Goal: Information Seeking & Learning: Learn about a topic

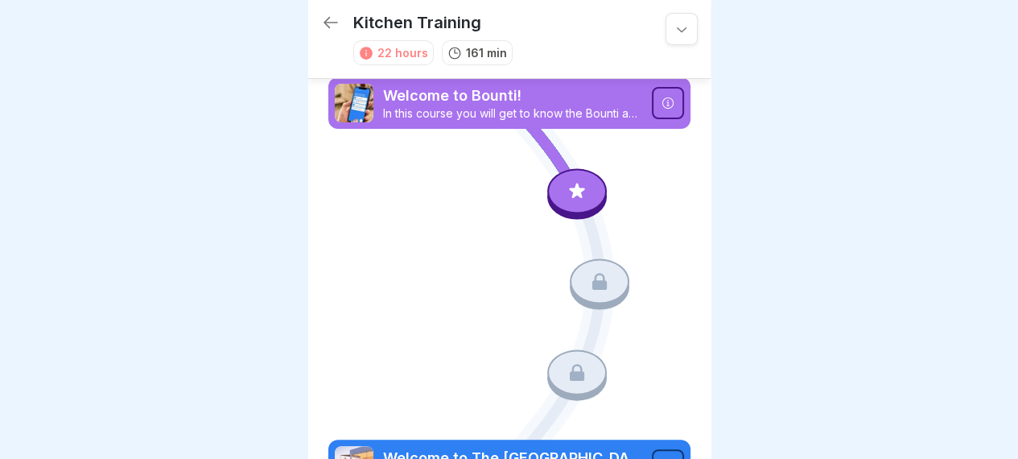
scroll to position [12, 0]
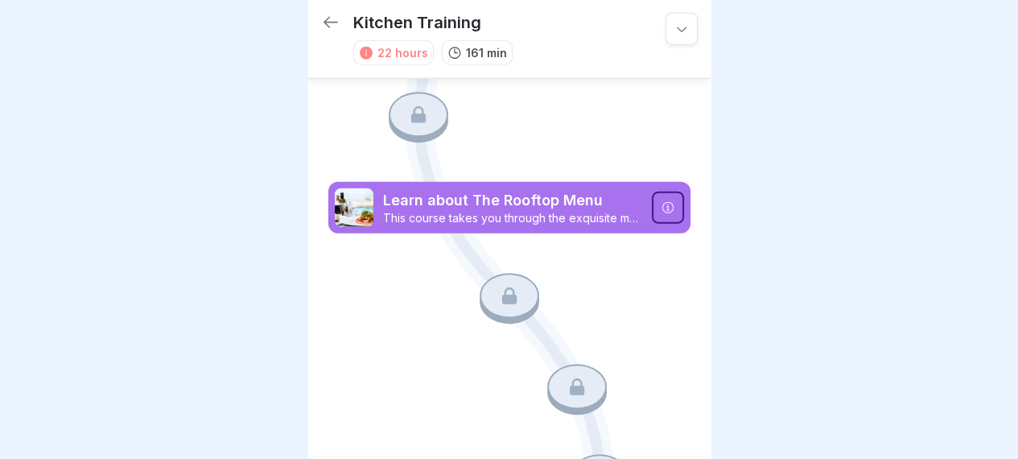
scroll to position [0, 0]
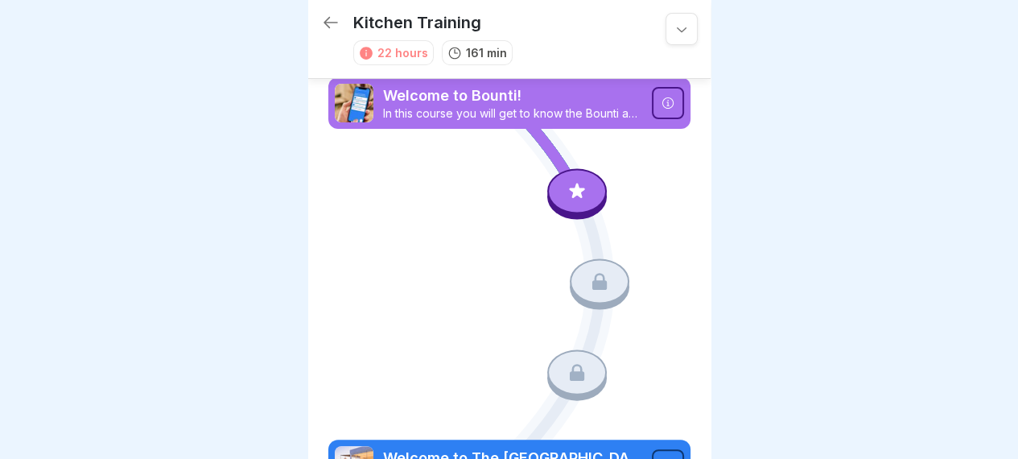
click at [674, 21] on icon at bounding box center [682, 29] width 16 height 16
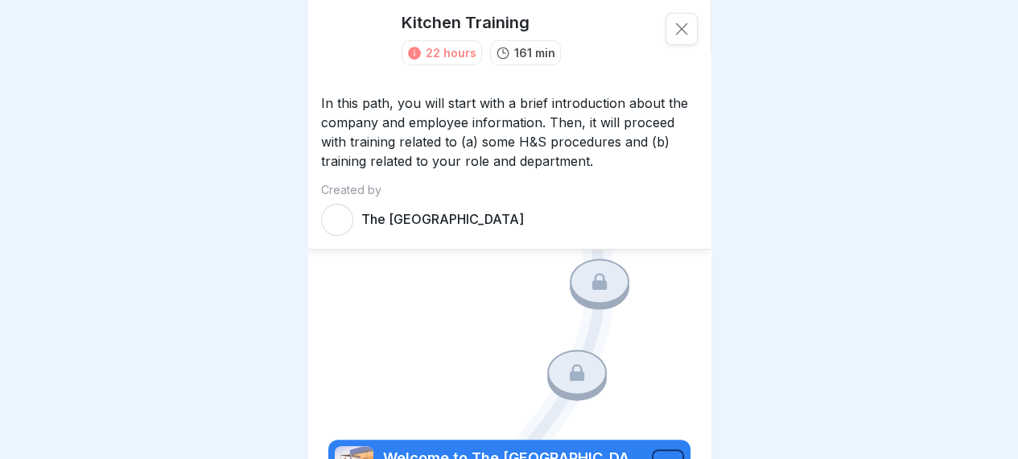
click at [669, 25] on div at bounding box center [681, 29] width 32 height 32
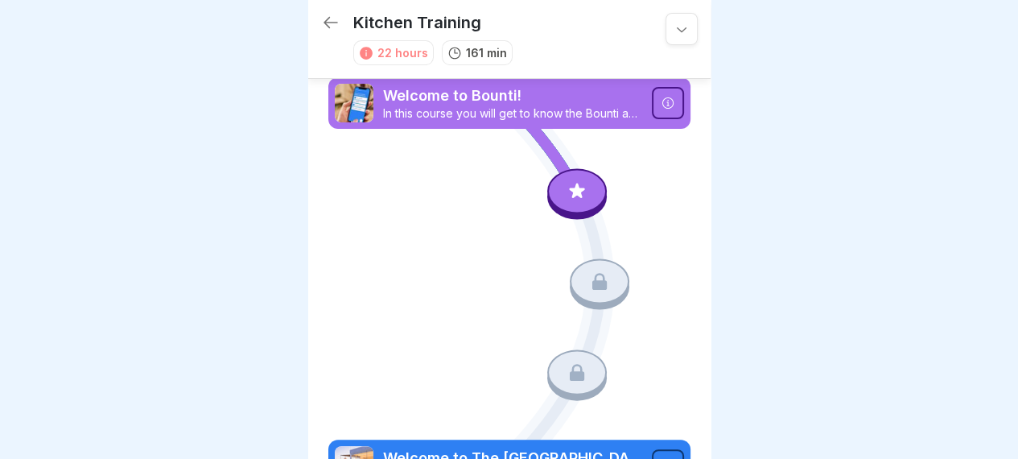
click at [538, 85] on p "Welcome to Bounti!" at bounding box center [512, 95] width 259 height 21
click at [568, 182] on icon at bounding box center [576, 190] width 21 height 21
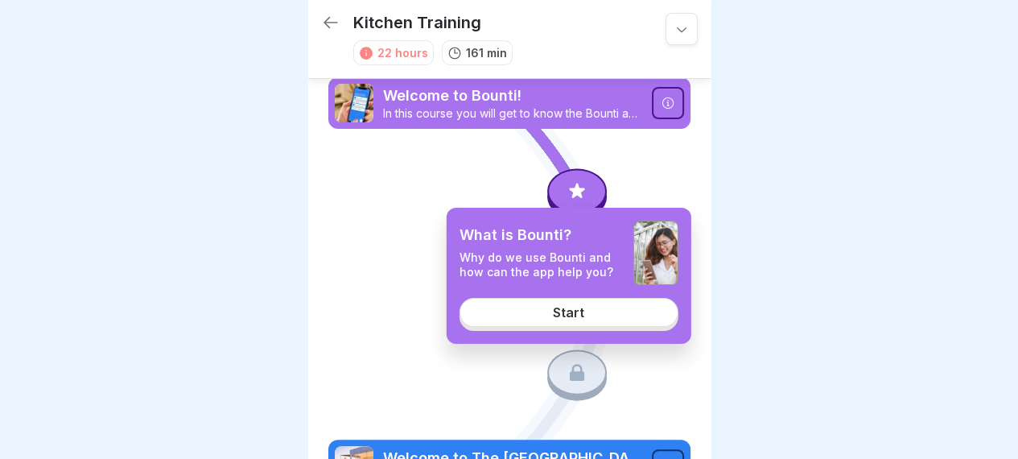
click at [565, 316] on div "Start" at bounding box center [568, 312] width 31 height 14
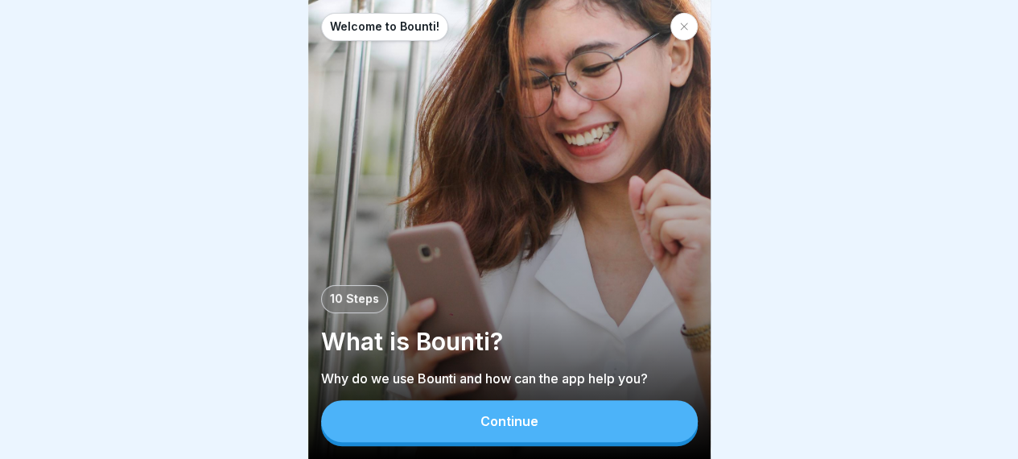
click at [492, 430] on button "Continue" at bounding box center [509, 421] width 377 height 42
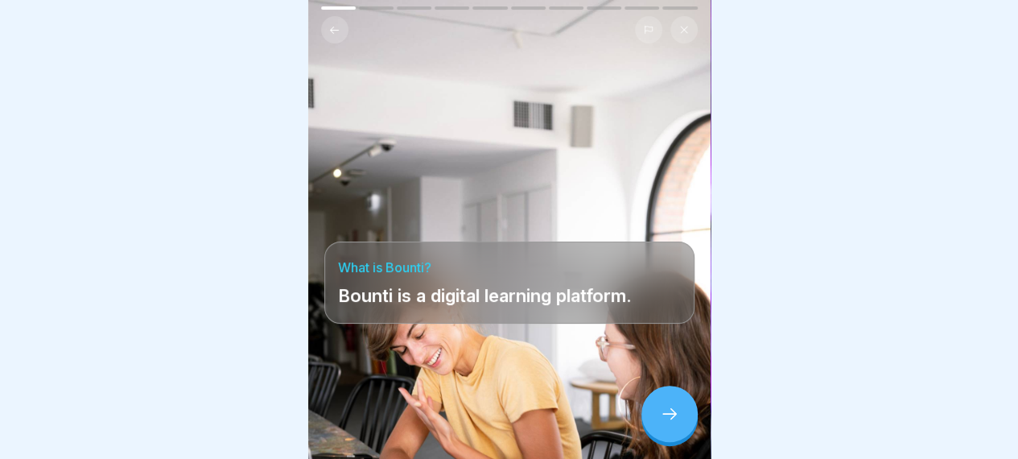
click at [668, 425] on div at bounding box center [669, 413] width 56 height 56
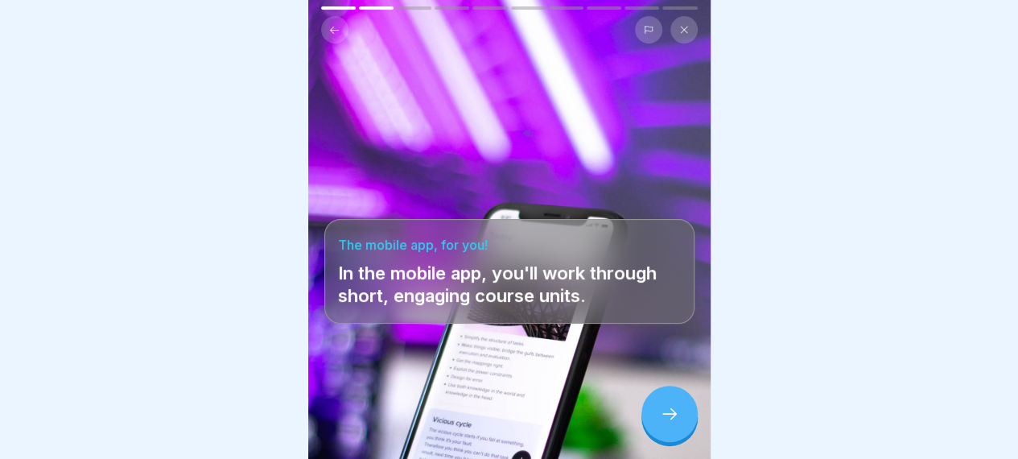
click at [668, 425] on div at bounding box center [669, 413] width 56 height 56
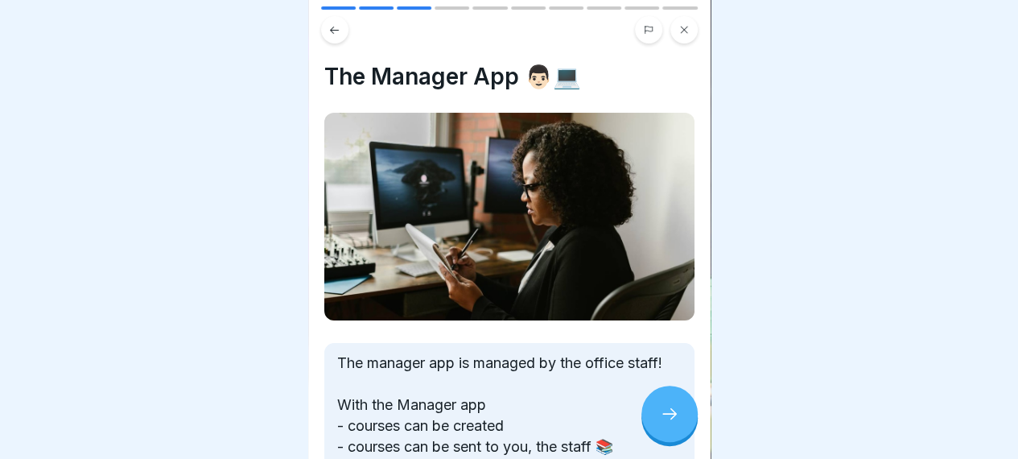
click at [668, 425] on div at bounding box center [669, 413] width 56 height 56
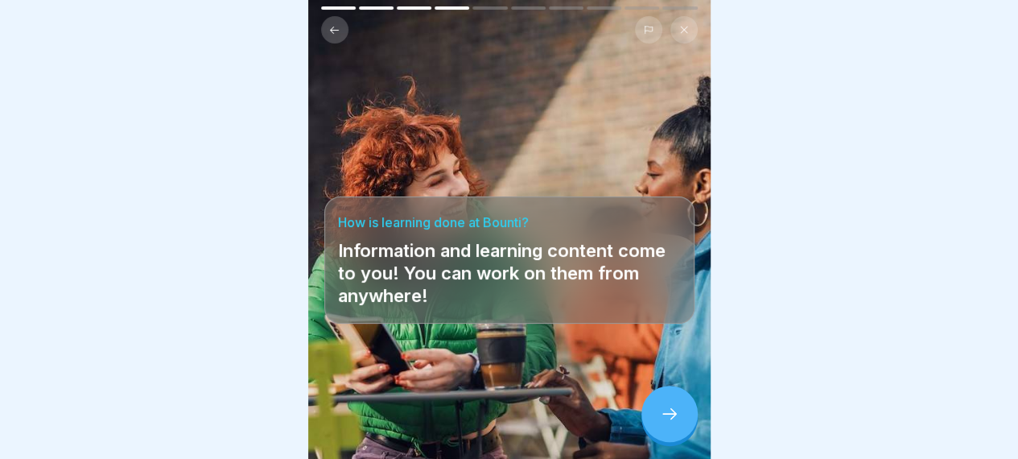
click at [668, 425] on div at bounding box center [669, 413] width 56 height 56
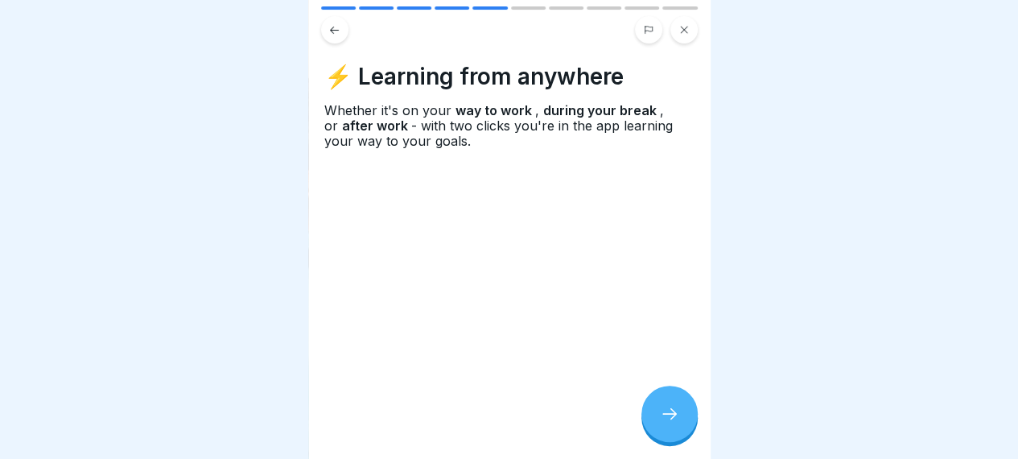
click at [668, 425] on div at bounding box center [669, 413] width 56 height 56
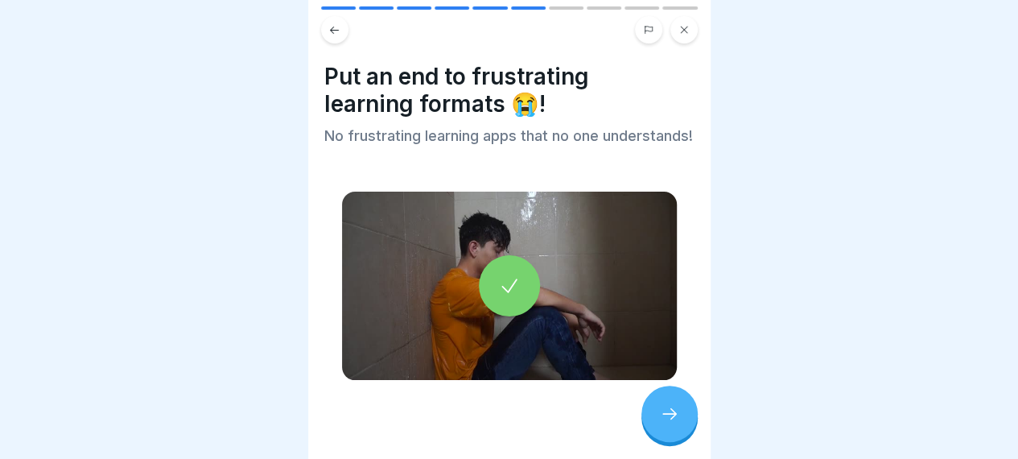
click at [668, 425] on div at bounding box center [669, 413] width 56 height 56
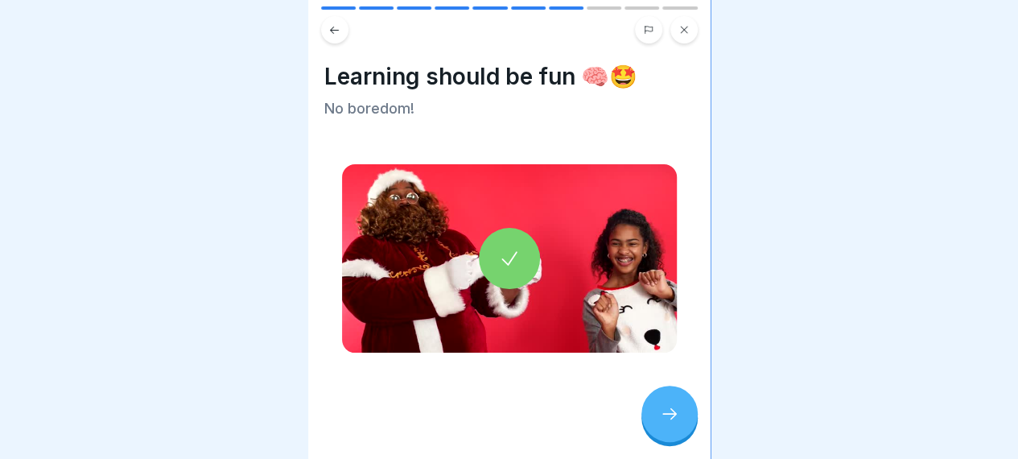
click at [668, 425] on div at bounding box center [669, 413] width 56 height 56
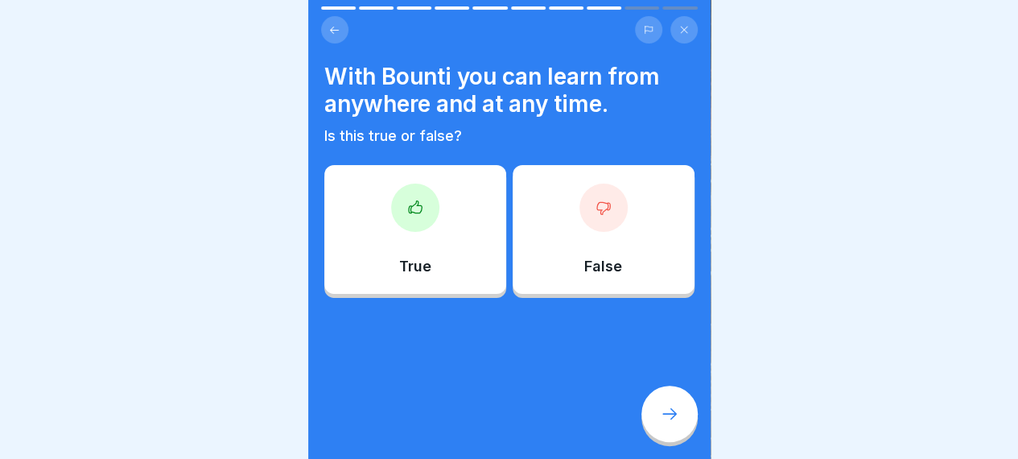
click at [668, 425] on div at bounding box center [669, 413] width 56 height 56
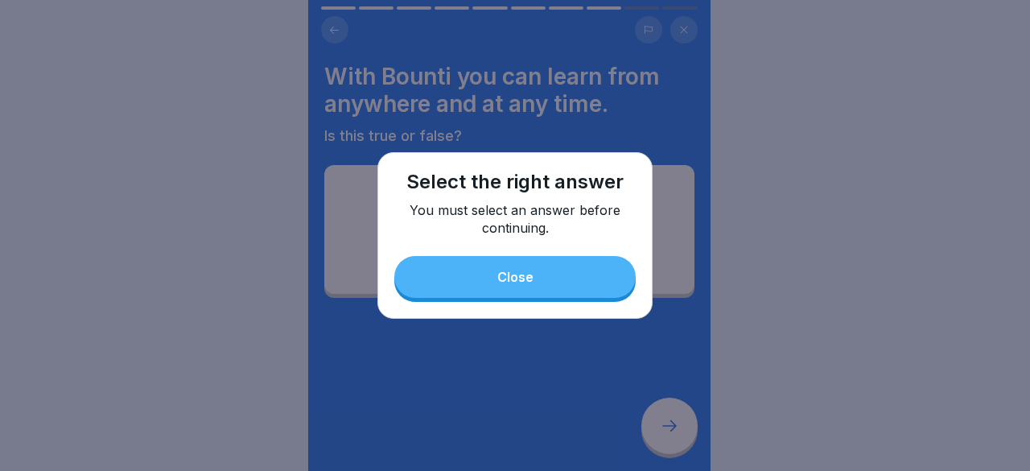
click at [534, 261] on button "Close" at bounding box center [514, 277] width 241 height 42
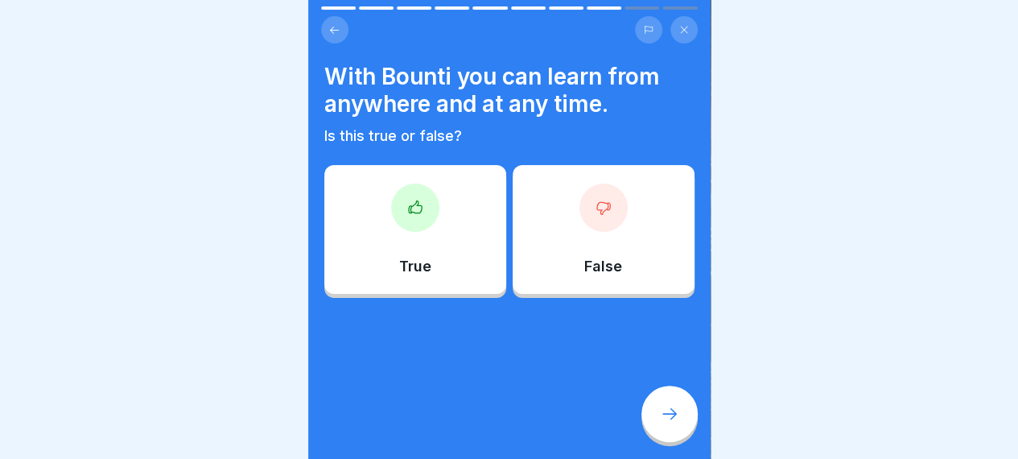
click at [407, 248] on div "True" at bounding box center [415, 229] width 182 height 129
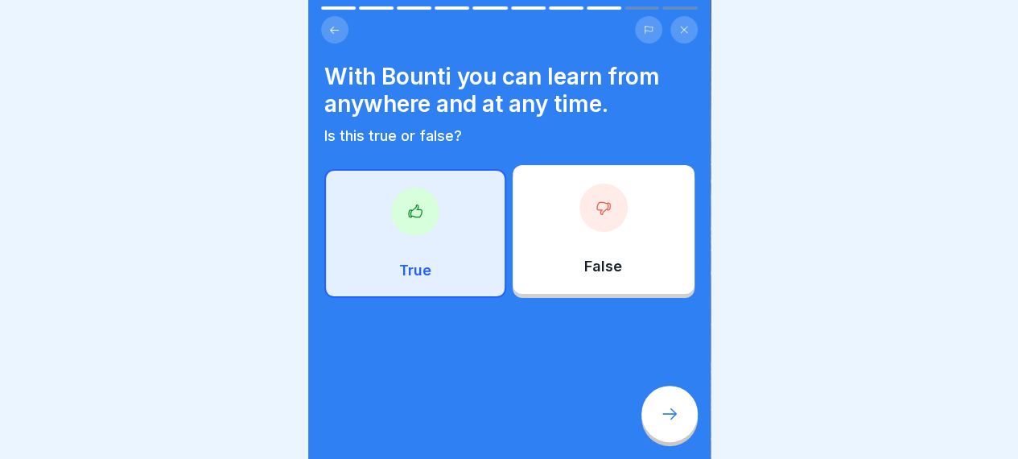
click at [668, 423] on icon at bounding box center [669, 413] width 19 height 19
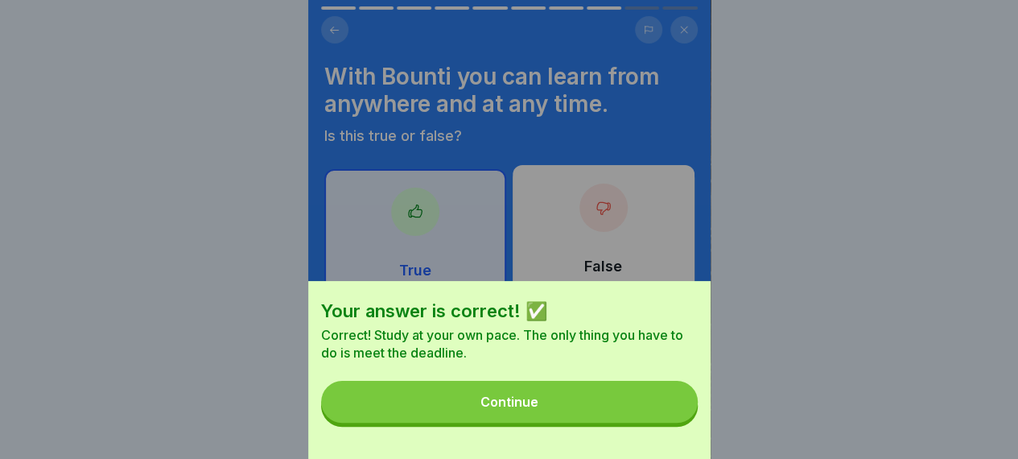
click at [579, 422] on button "Continue" at bounding box center [509, 402] width 377 height 42
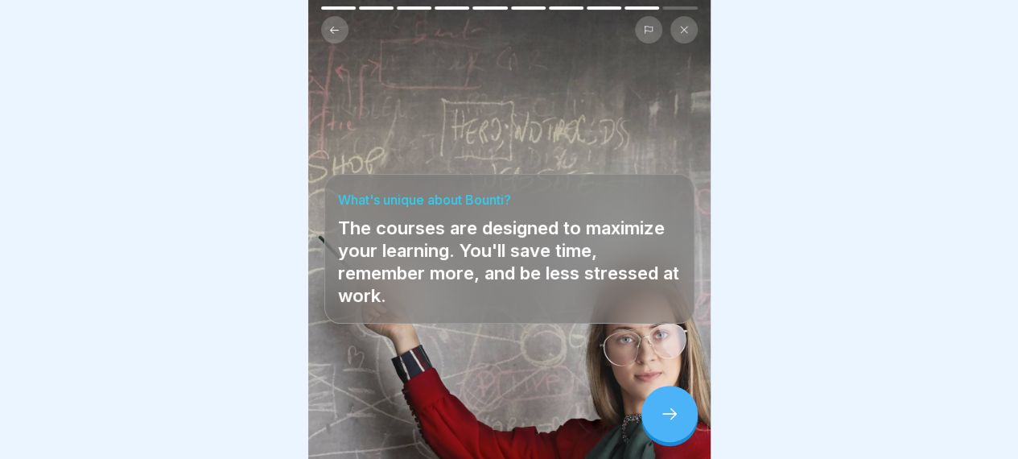
click at [661, 423] on icon at bounding box center [669, 413] width 19 height 19
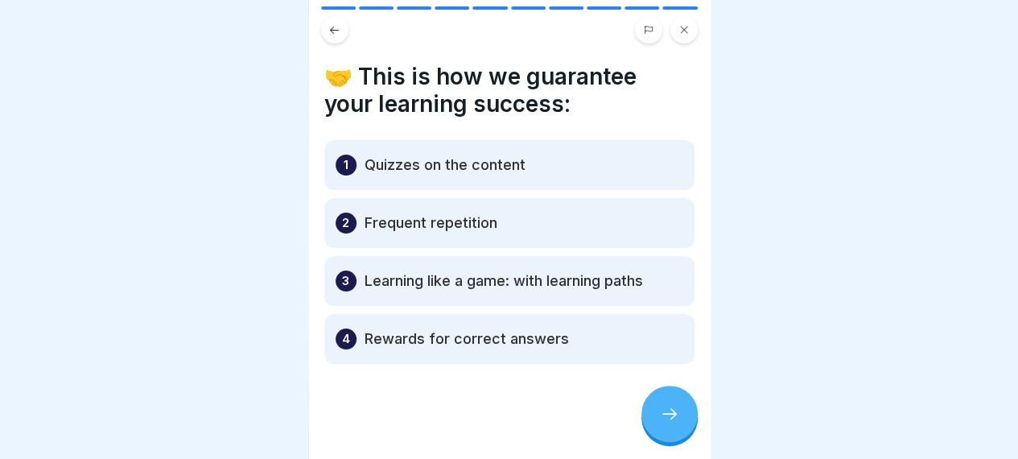
scroll to position [2, 0]
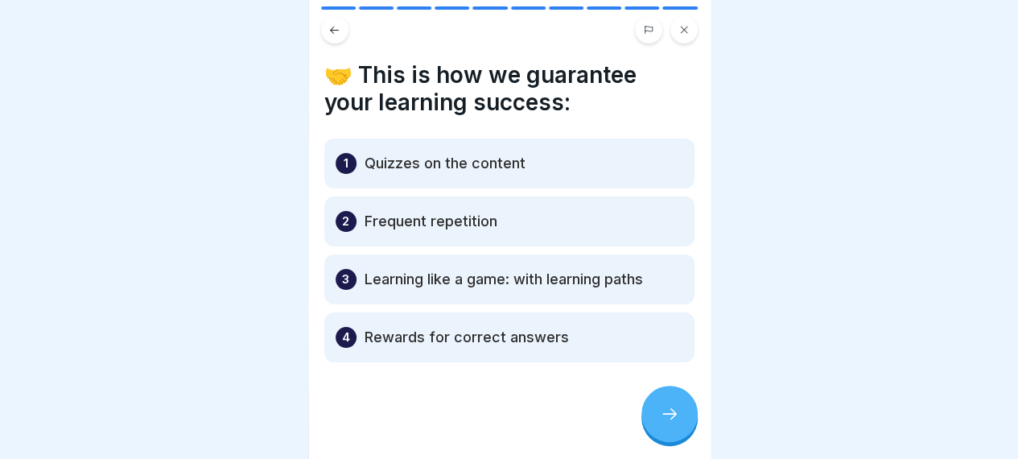
click at [682, 442] on div at bounding box center [669, 413] width 56 height 56
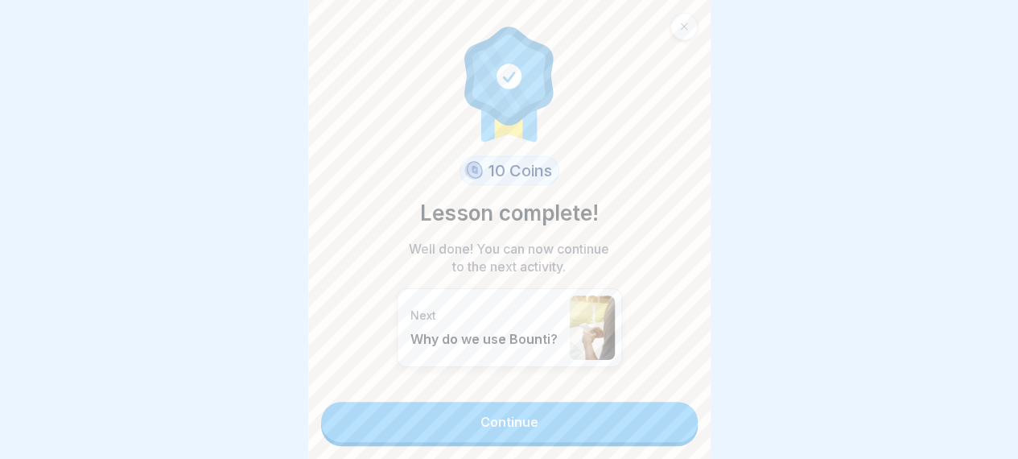
click at [517, 422] on link "Continue" at bounding box center [509, 422] width 377 height 40
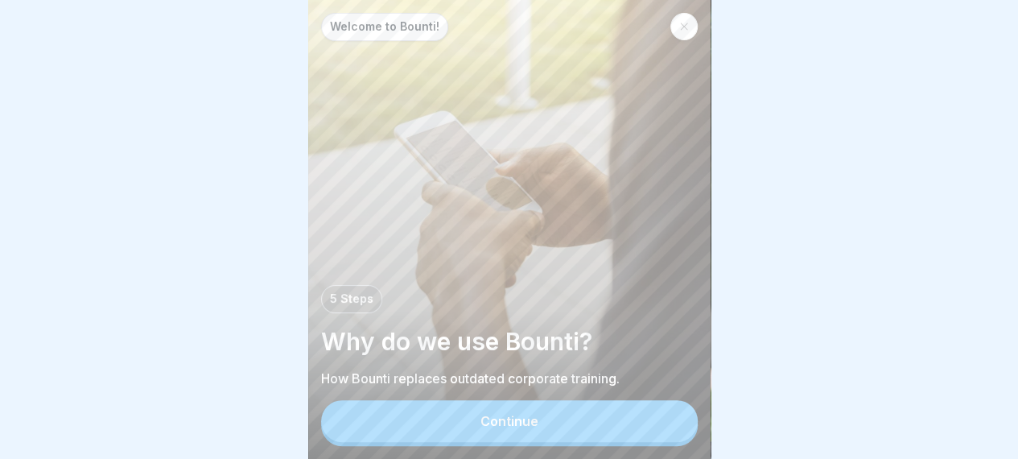
click at [493, 425] on button "Continue" at bounding box center [509, 421] width 377 height 42
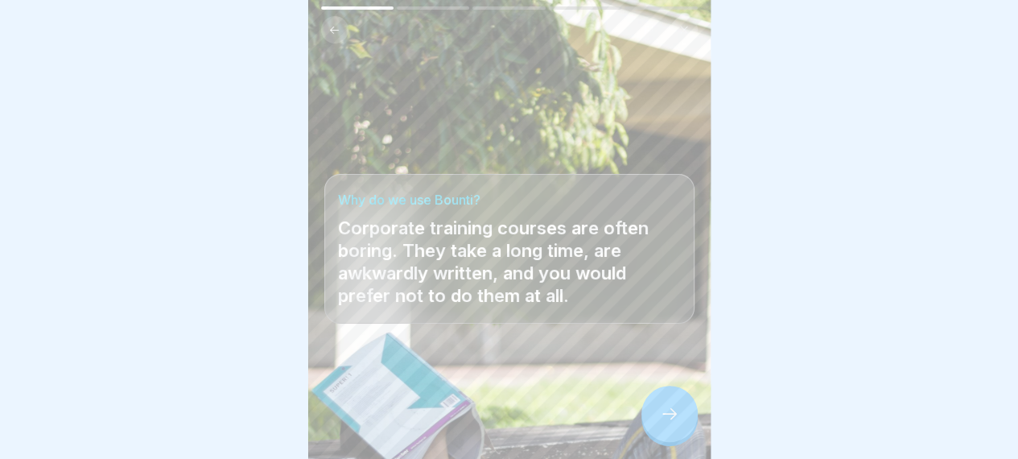
click at [684, 440] on div at bounding box center [669, 413] width 56 height 56
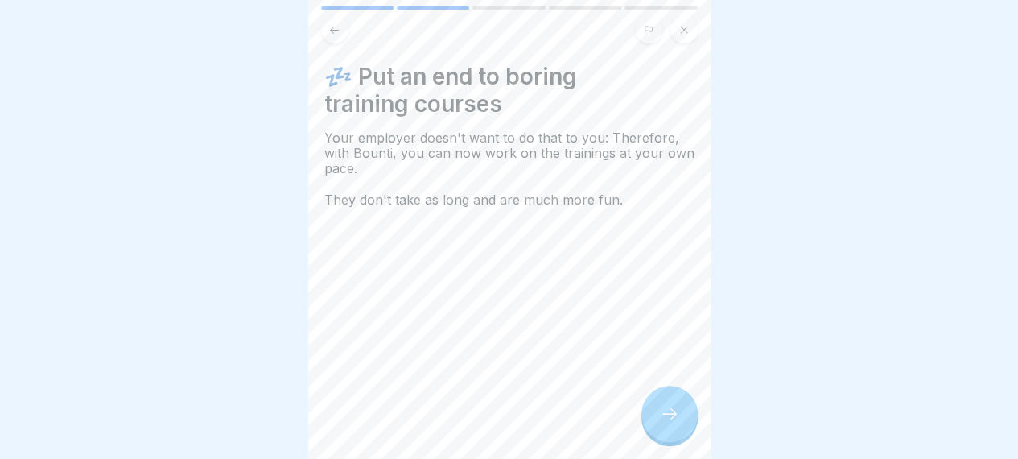
click at [684, 440] on div at bounding box center [669, 413] width 56 height 56
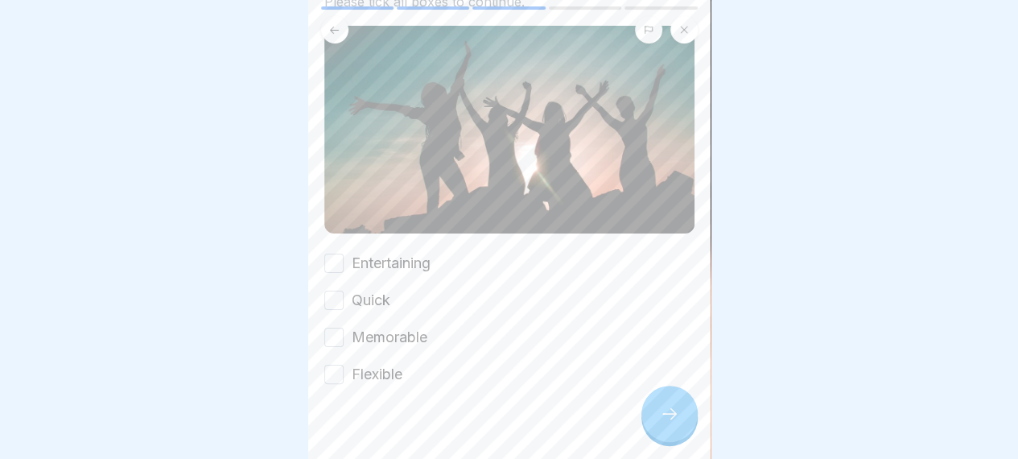
scroll to position [149, 0]
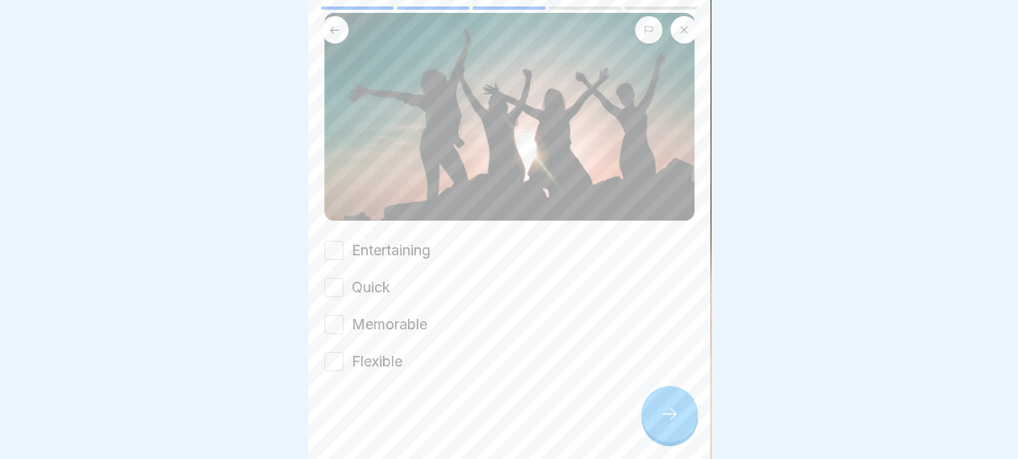
click at [328, 241] on button "Entertaining" at bounding box center [333, 250] width 19 height 19
click at [338, 282] on button "Quick" at bounding box center [333, 287] width 19 height 19
click at [333, 327] on div "Memorable" at bounding box center [375, 324] width 103 height 21
click at [332, 316] on button "Memorable" at bounding box center [333, 324] width 19 height 19
click at [329, 353] on button "Flexible" at bounding box center [333, 361] width 19 height 19
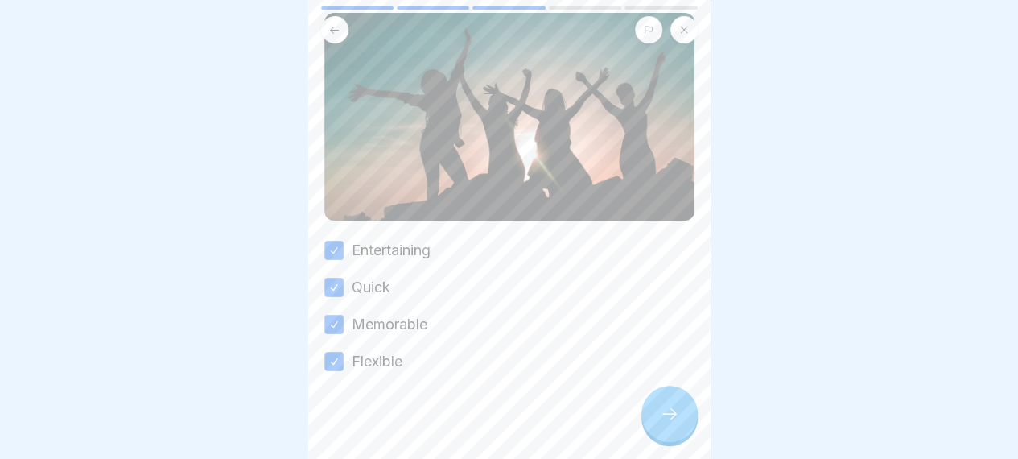
click at [661, 435] on div at bounding box center [669, 413] width 56 height 56
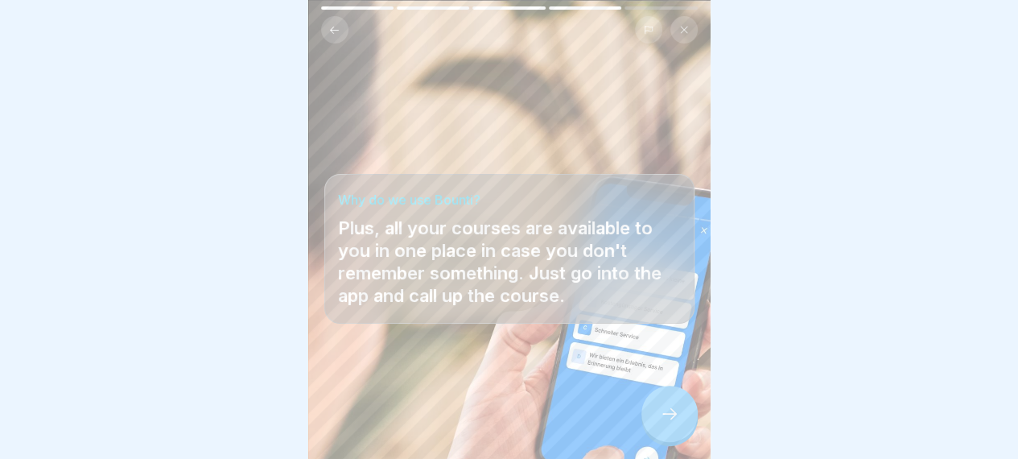
click at [671, 423] on icon at bounding box center [669, 413] width 19 height 19
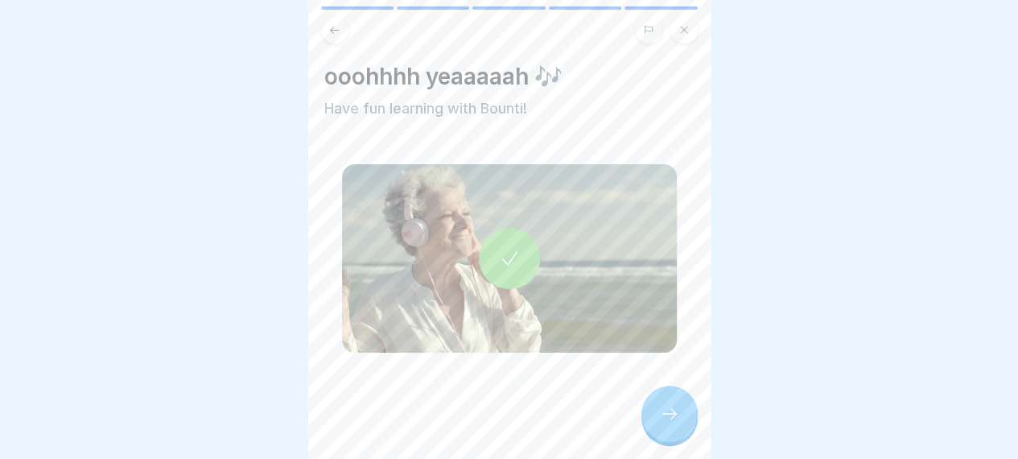
click at [673, 423] on icon at bounding box center [669, 413] width 19 height 19
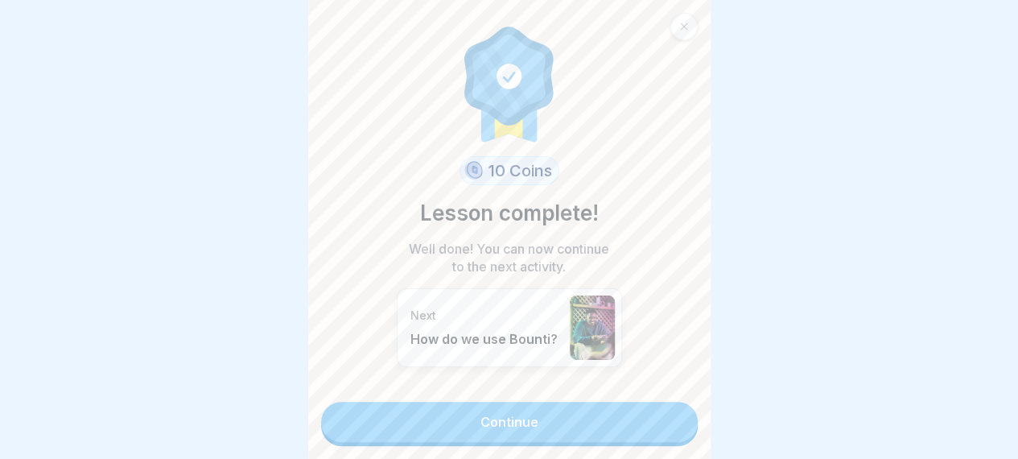
click at [534, 427] on link "Continue" at bounding box center [509, 422] width 377 height 40
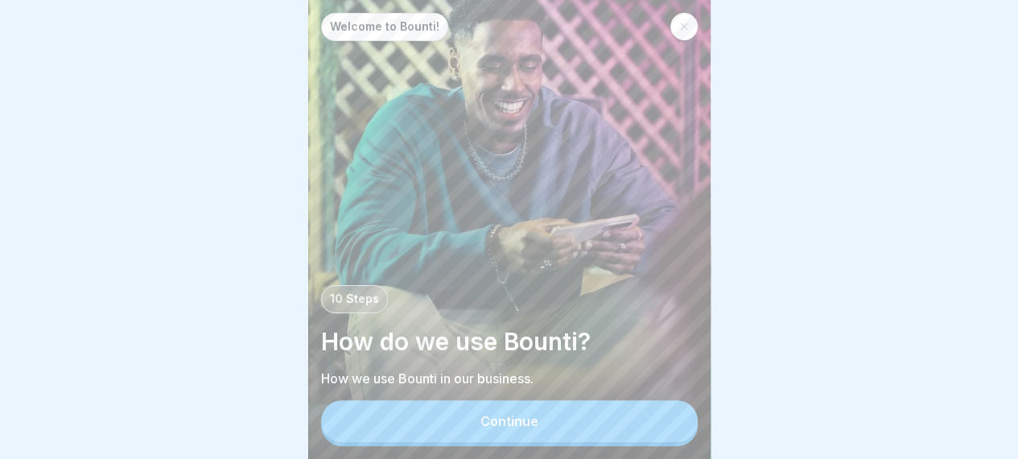
click at [500, 428] on div "Continue" at bounding box center [509, 421] width 58 height 14
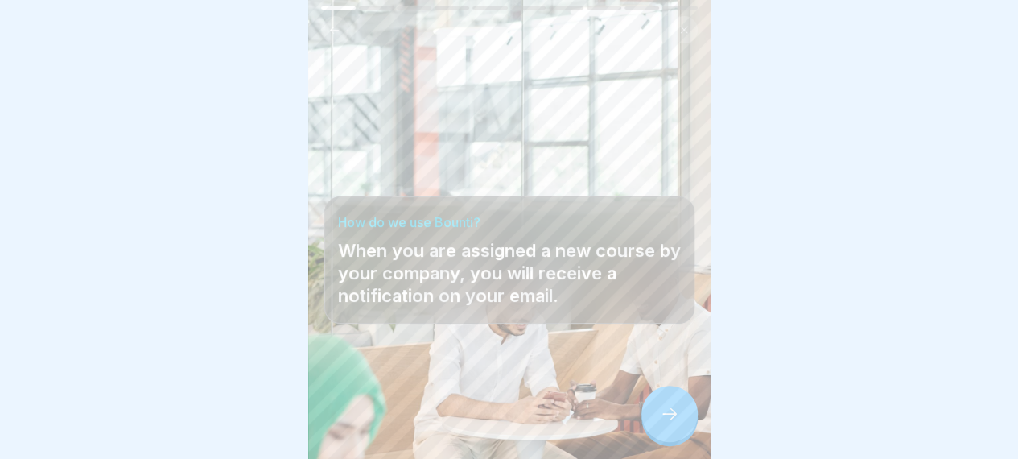
click at [667, 421] on icon at bounding box center [669, 413] width 19 height 19
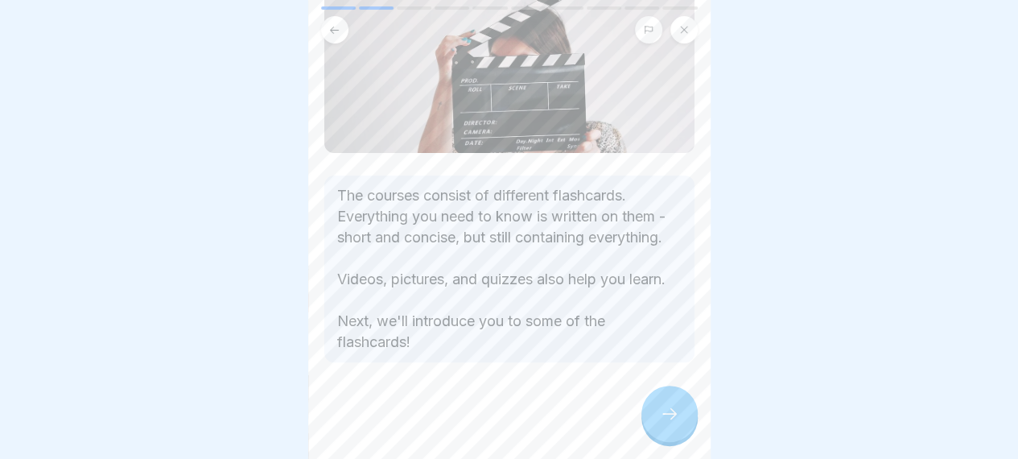
scroll to position [202, 0]
click at [674, 423] on icon at bounding box center [669, 413] width 19 height 19
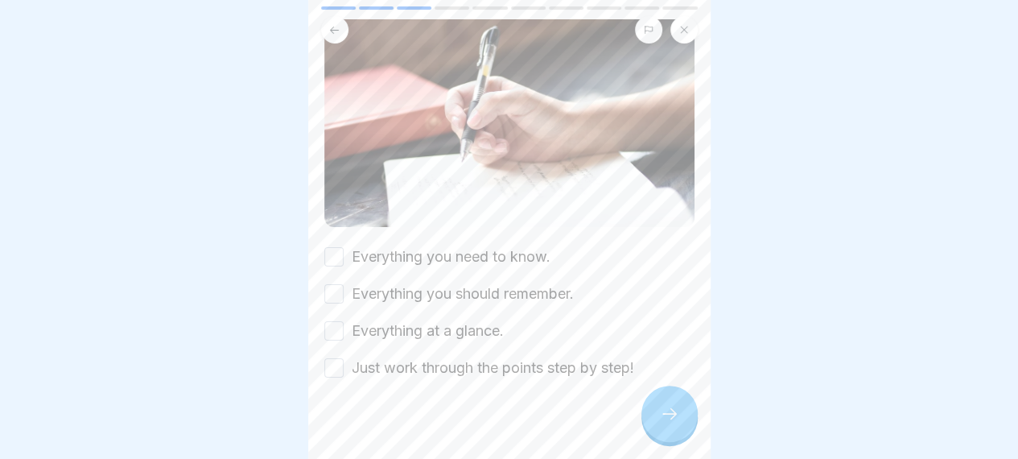
scroll to position [179, 0]
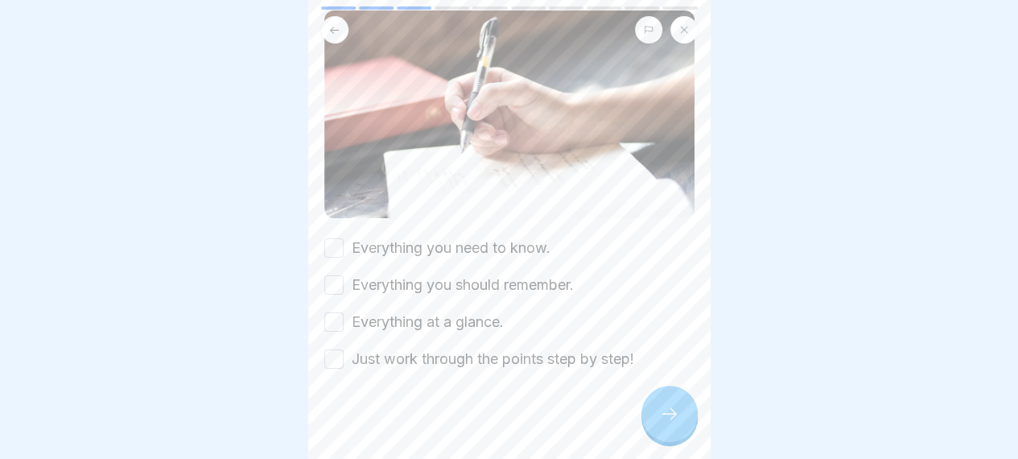
click at [338, 239] on button "Everything you need to know." at bounding box center [333, 247] width 19 height 19
click at [334, 275] on button "Everything you should remember." at bounding box center [333, 284] width 19 height 19
click at [335, 312] on button "Everything at a glance." at bounding box center [333, 321] width 19 height 19
click at [332, 349] on button "Just work through the points step by step!" at bounding box center [333, 358] width 19 height 19
click at [669, 440] on div at bounding box center [669, 413] width 56 height 56
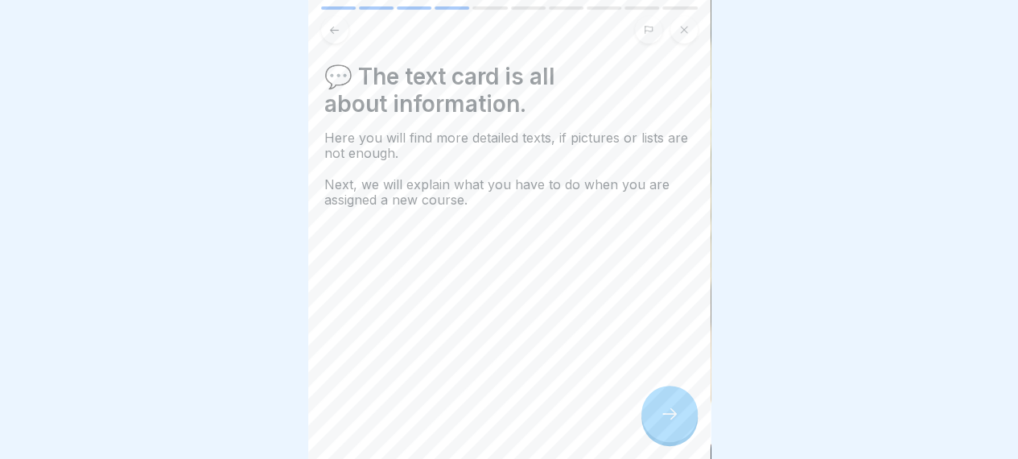
click at [670, 423] on icon at bounding box center [669, 413] width 19 height 19
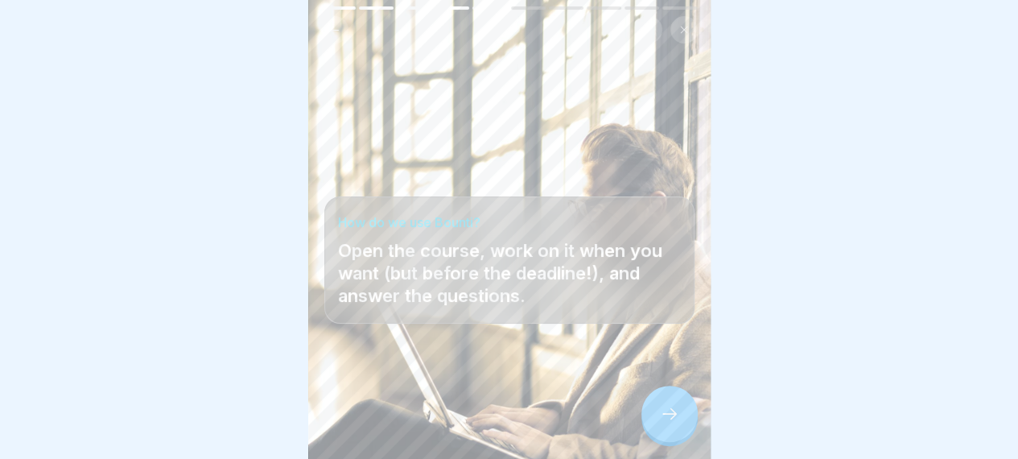
click at [670, 423] on icon at bounding box center [669, 413] width 19 height 19
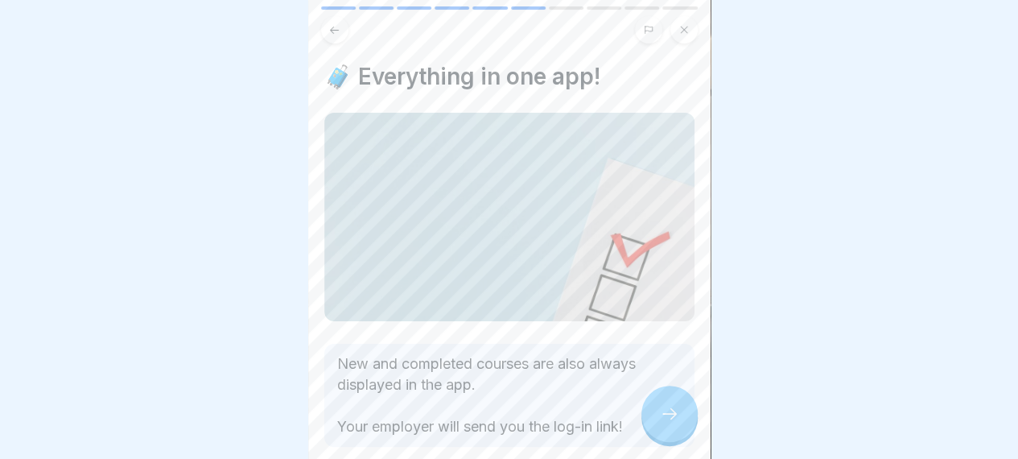
scroll to position [77, 0]
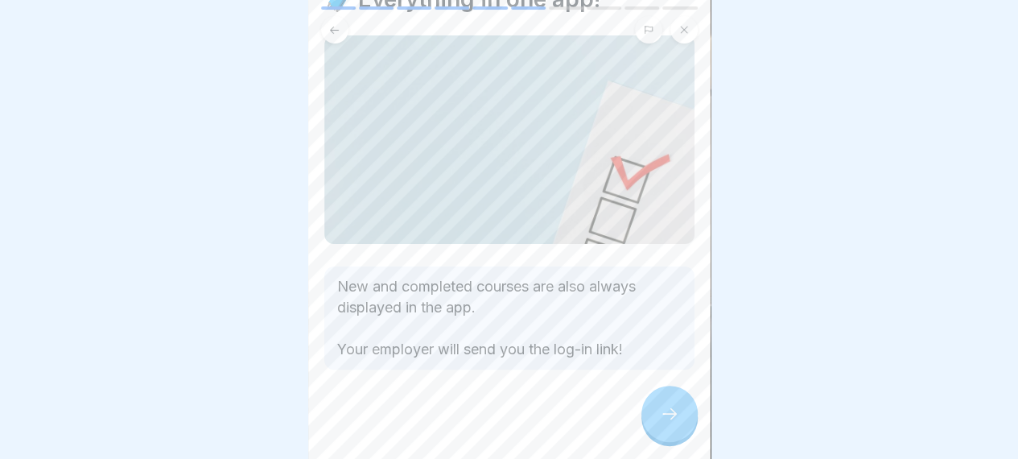
click at [678, 424] on div at bounding box center [669, 413] width 56 height 56
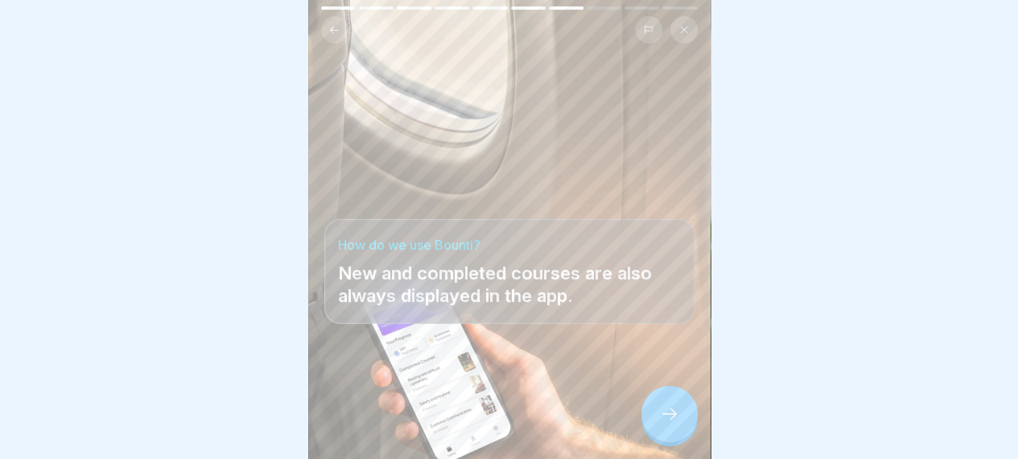
click at [668, 417] on div at bounding box center [669, 413] width 56 height 56
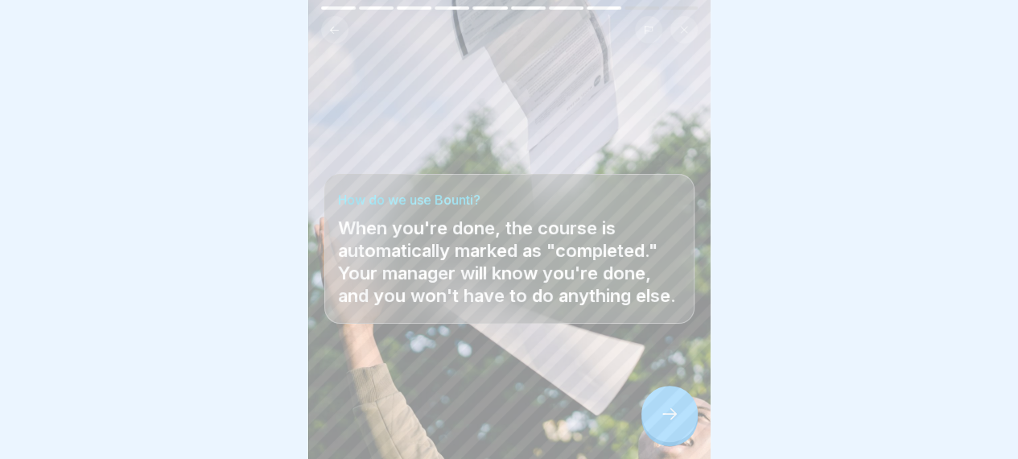
click at [668, 417] on div at bounding box center [669, 413] width 56 height 56
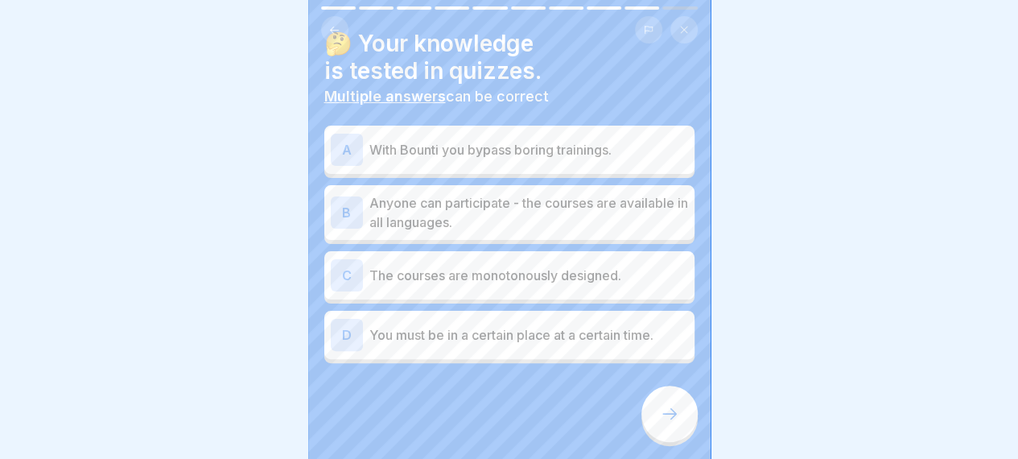
scroll to position [0, 0]
